Goal: Contribute content

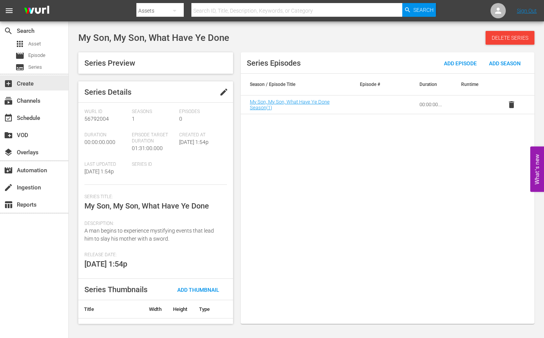
click at [30, 85] on div "add_box Create" at bounding box center [21, 82] width 43 height 7
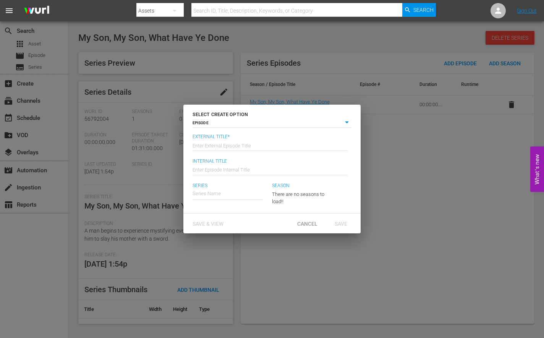
click at [202, 124] on body "menu Search By Assets Search ID, Title, Description, Keywords, or Category Sear…" at bounding box center [272, 169] width 544 height 338
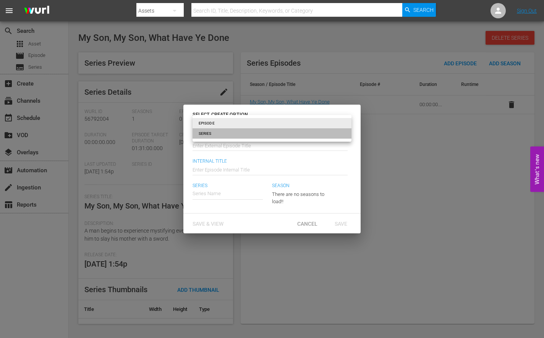
click at [214, 135] on li "SERIES" at bounding box center [272, 133] width 159 height 10
type input "series"
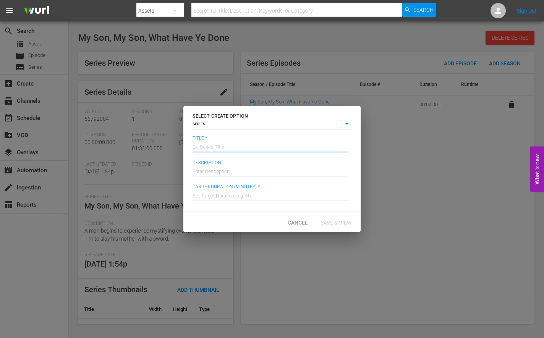
click at [212, 144] on input "text" at bounding box center [270, 146] width 155 height 18
type input "Perfect Opposites"
click at [225, 194] on input "text" at bounding box center [270, 195] width 155 height 18
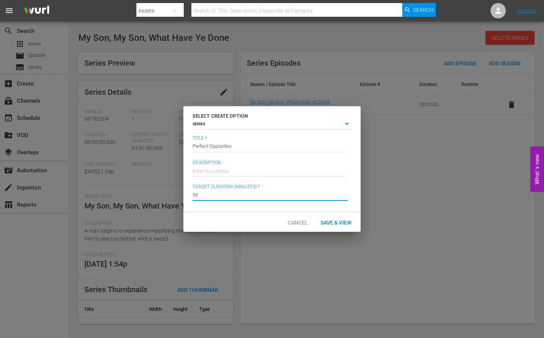
type input "99"
click at [234, 172] on input "text" at bounding box center [270, 170] width 155 height 18
paste input "Two college graduates from the Midwest move to [GEOGRAPHIC_DATA], where their l…"
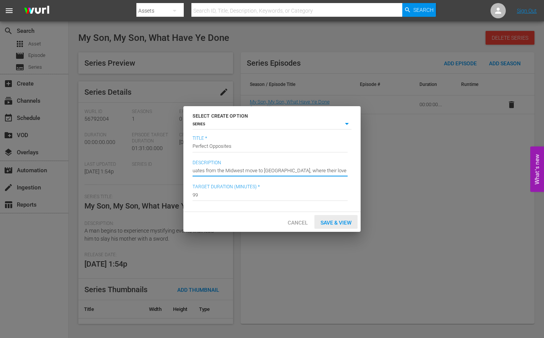
type input "Two college graduates from the Midwest move to [GEOGRAPHIC_DATA], where their l…"
click at [336, 220] on span "Save & View" at bounding box center [335, 223] width 43 height 6
type input "episode"
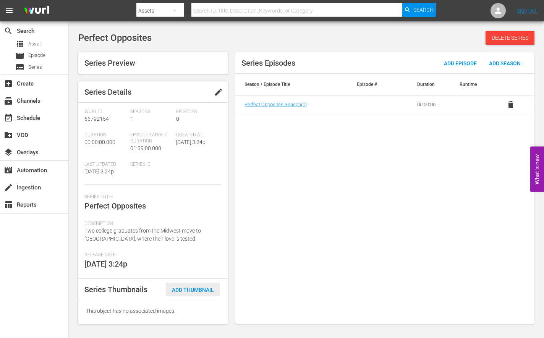
click at [202, 288] on span "Add Thumbnail" at bounding box center [193, 290] width 54 height 6
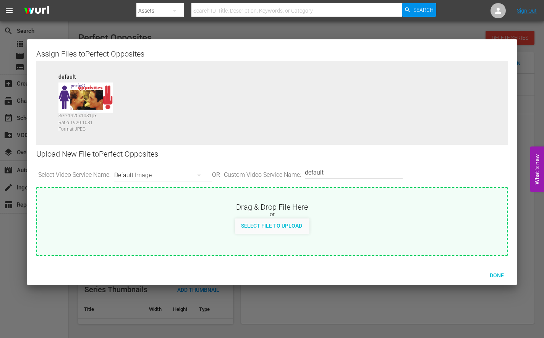
click at [527, 49] on div at bounding box center [272, 169] width 544 height 338
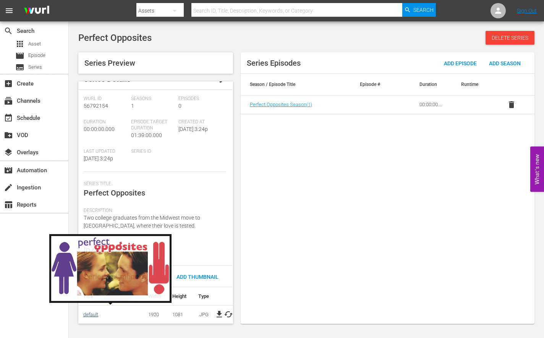
scroll to position [18, 2]
